Goal: Transaction & Acquisition: Purchase product/service

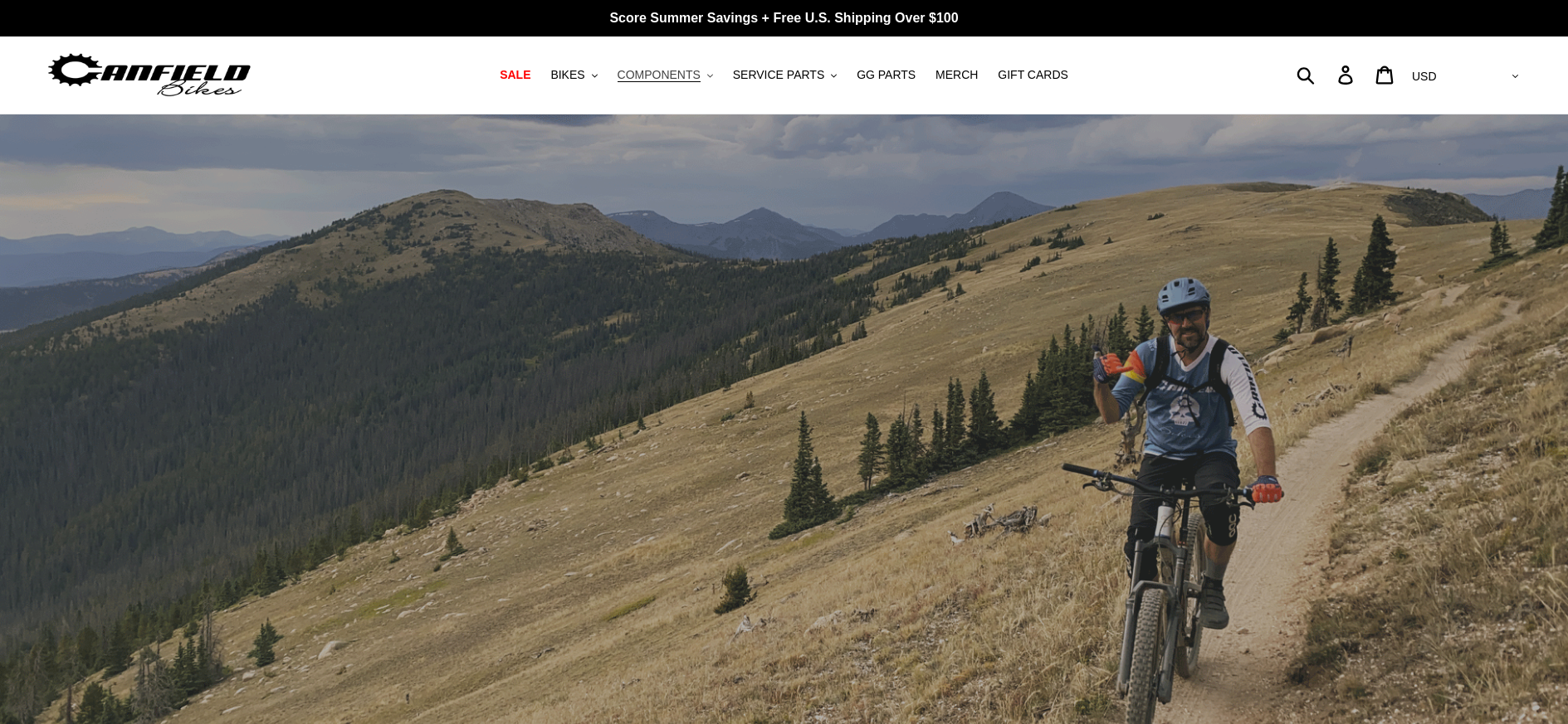
click at [685, 73] on span "COMPONENTS" at bounding box center [659, 75] width 83 height 14
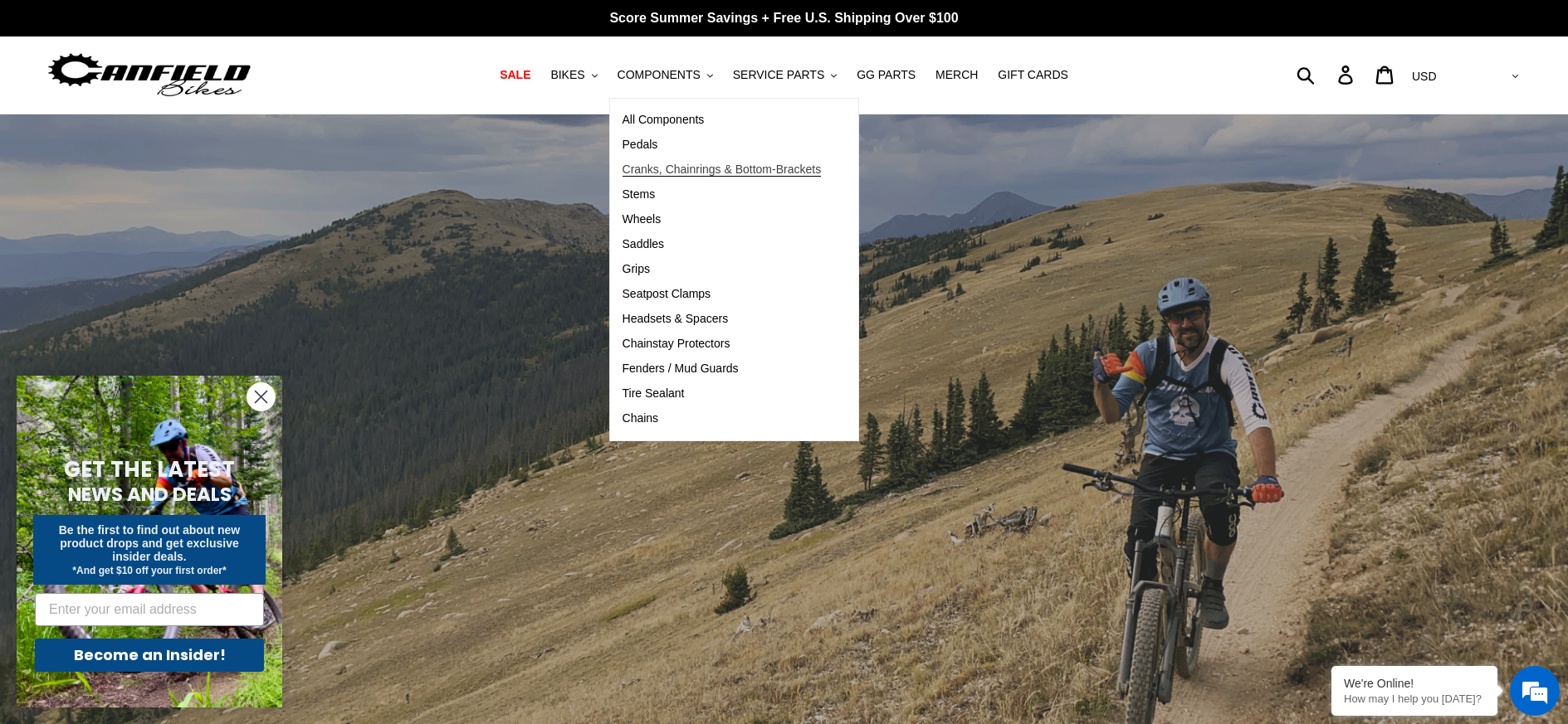
click at [675, 175] on span "Cranks, Chainrings & Bottom-Brackets" at bounding box center [722, 169] width 199 height 14
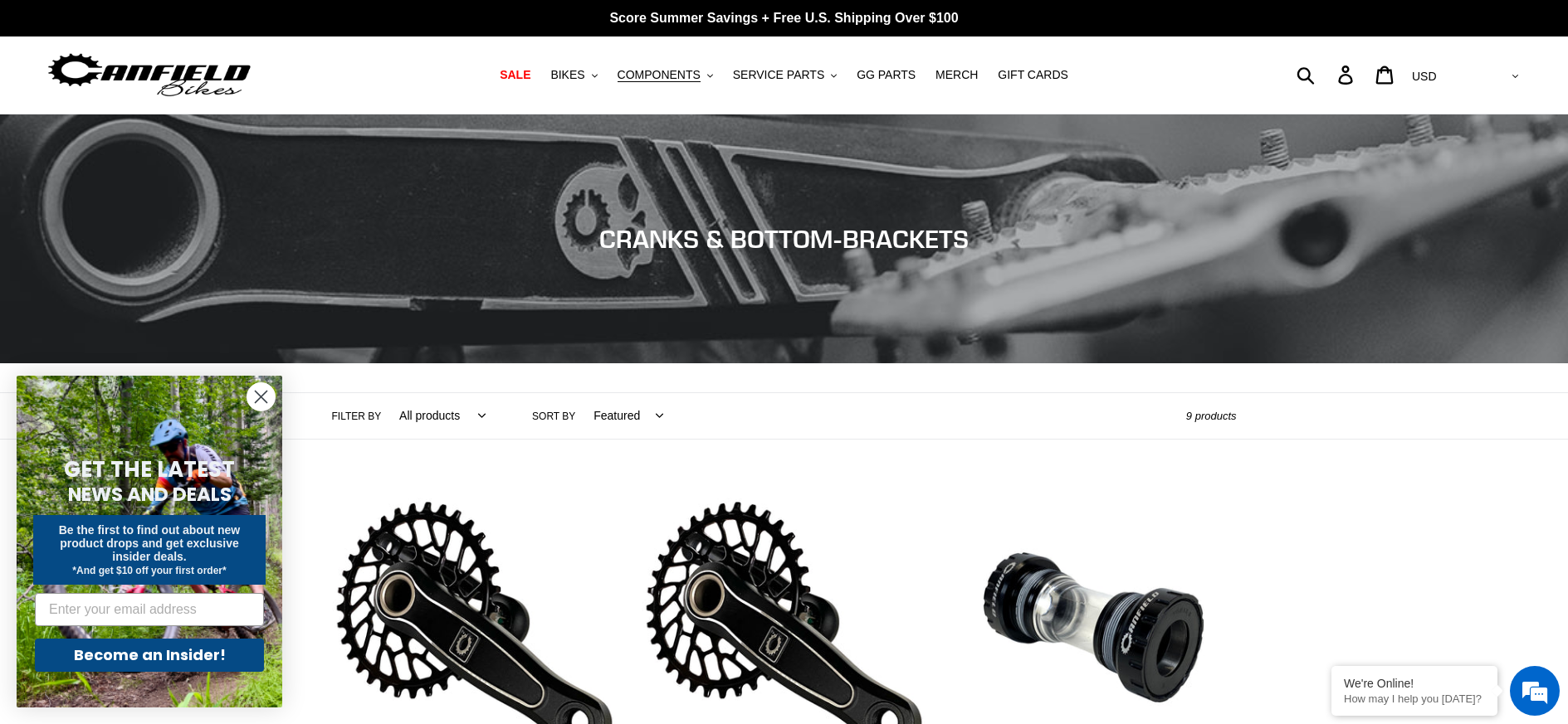
click at [261, 393] on circle "Close dialog" at bounding box center [261, 396] width 27 height 27
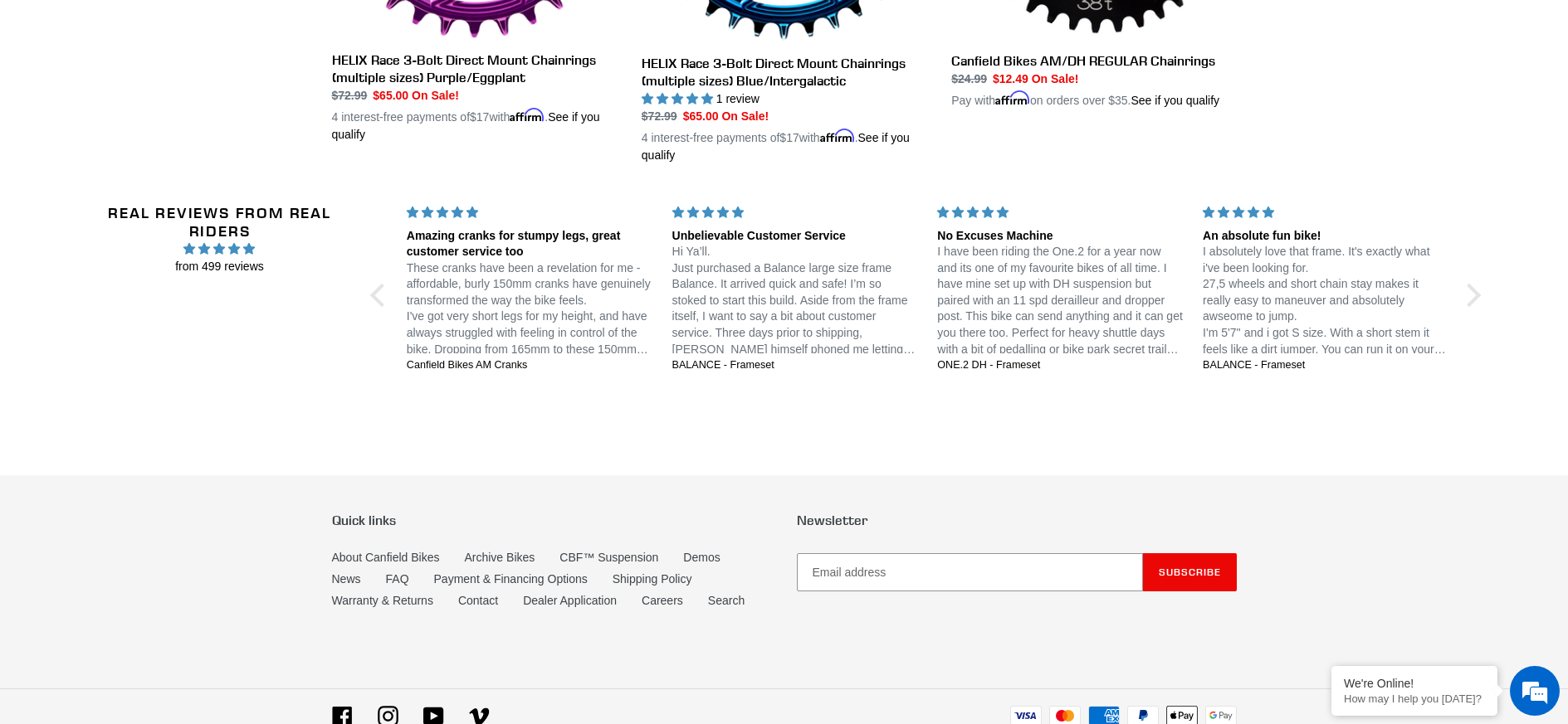
scroll to position [1637, 0]
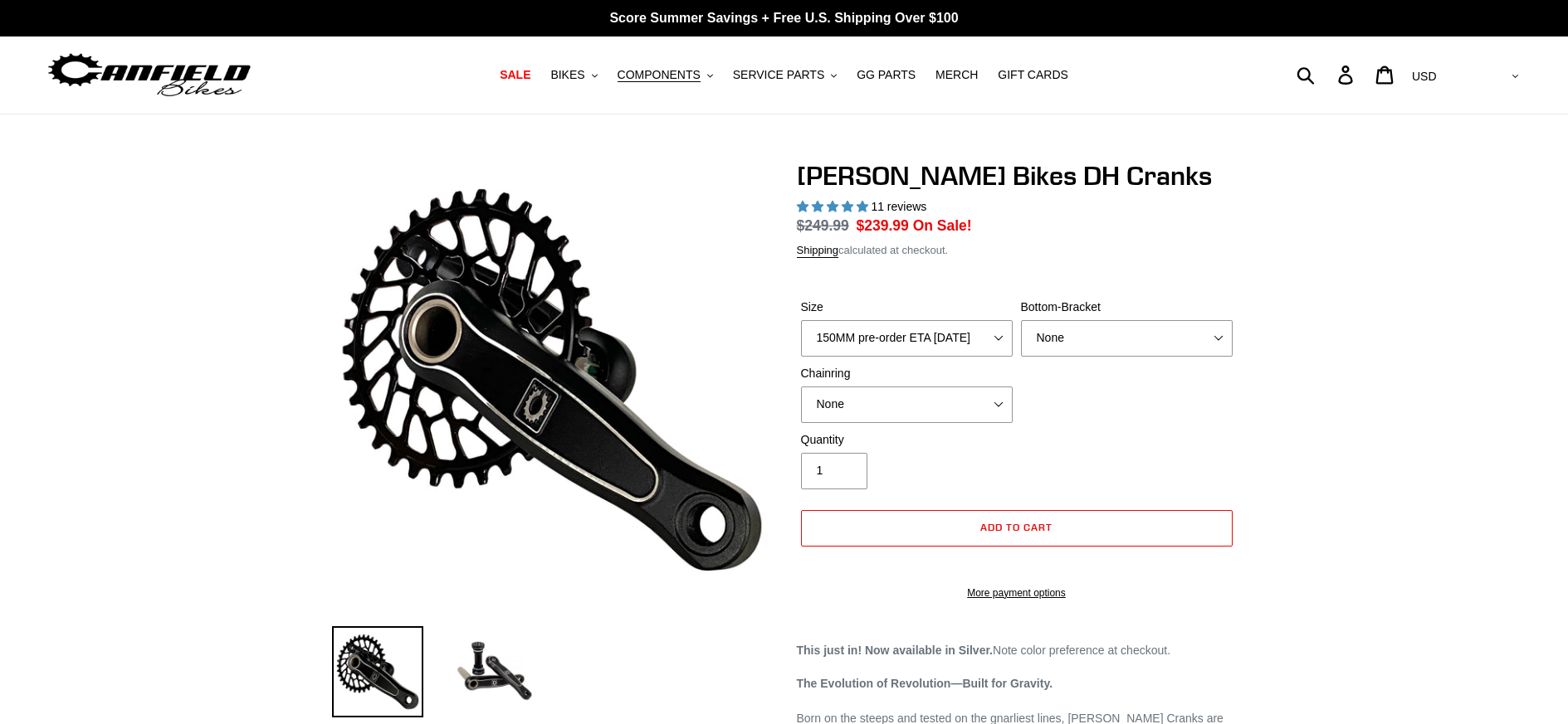
select select "highest-rating"
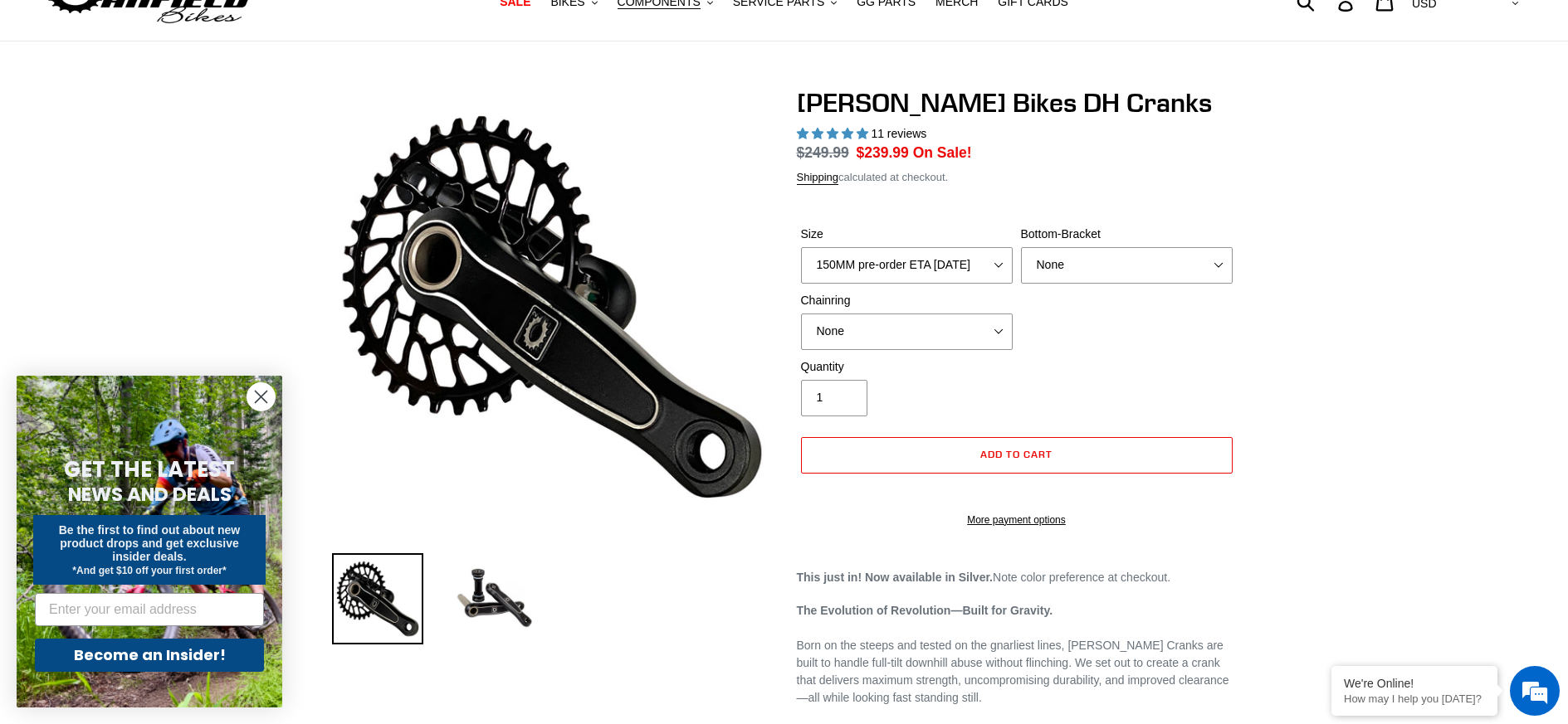
scroll to position [83, 0]
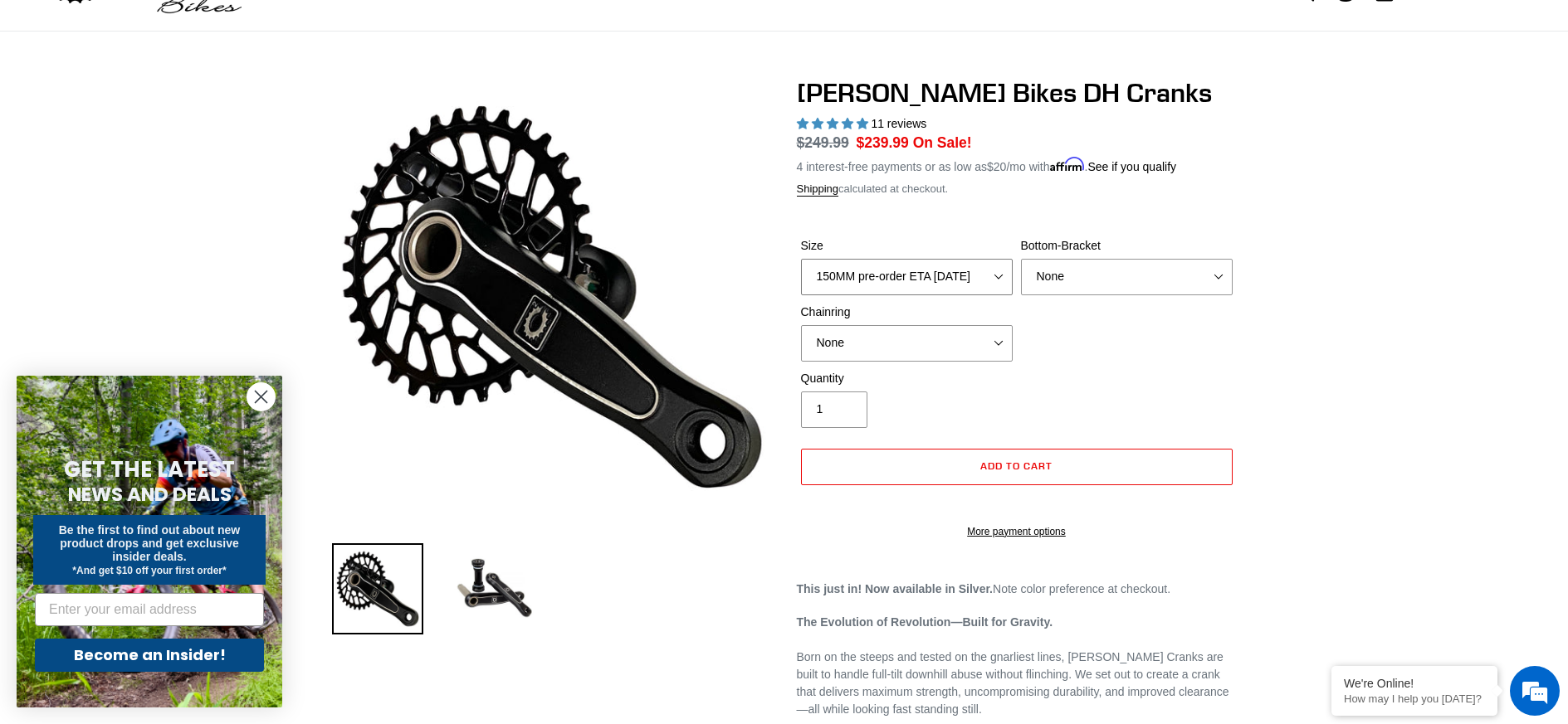
click at [980, 264] on select "150MM pre-order ETA 9/30/25 155MM pre-order ETA 9/30/25 160MM pre-order ETA 9/3…" at bounding box center [907, 277] width 212 height 37
click at [1099, 370] on div "Quantity 1" at bounding box center [1017, 403] width 440 height 66
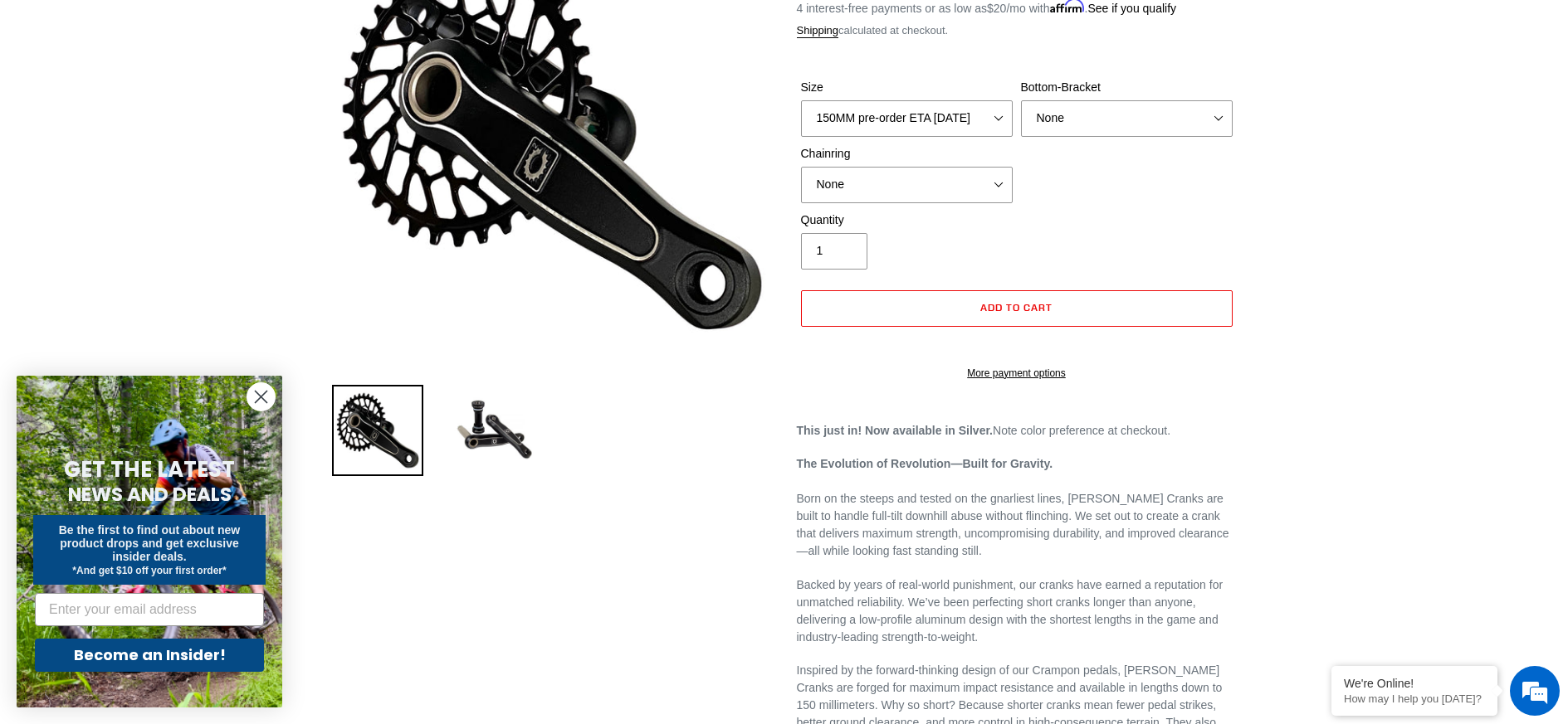
scroll to position [249, 0]
